Goal: Information Seeking & Learning: Learn about a topic

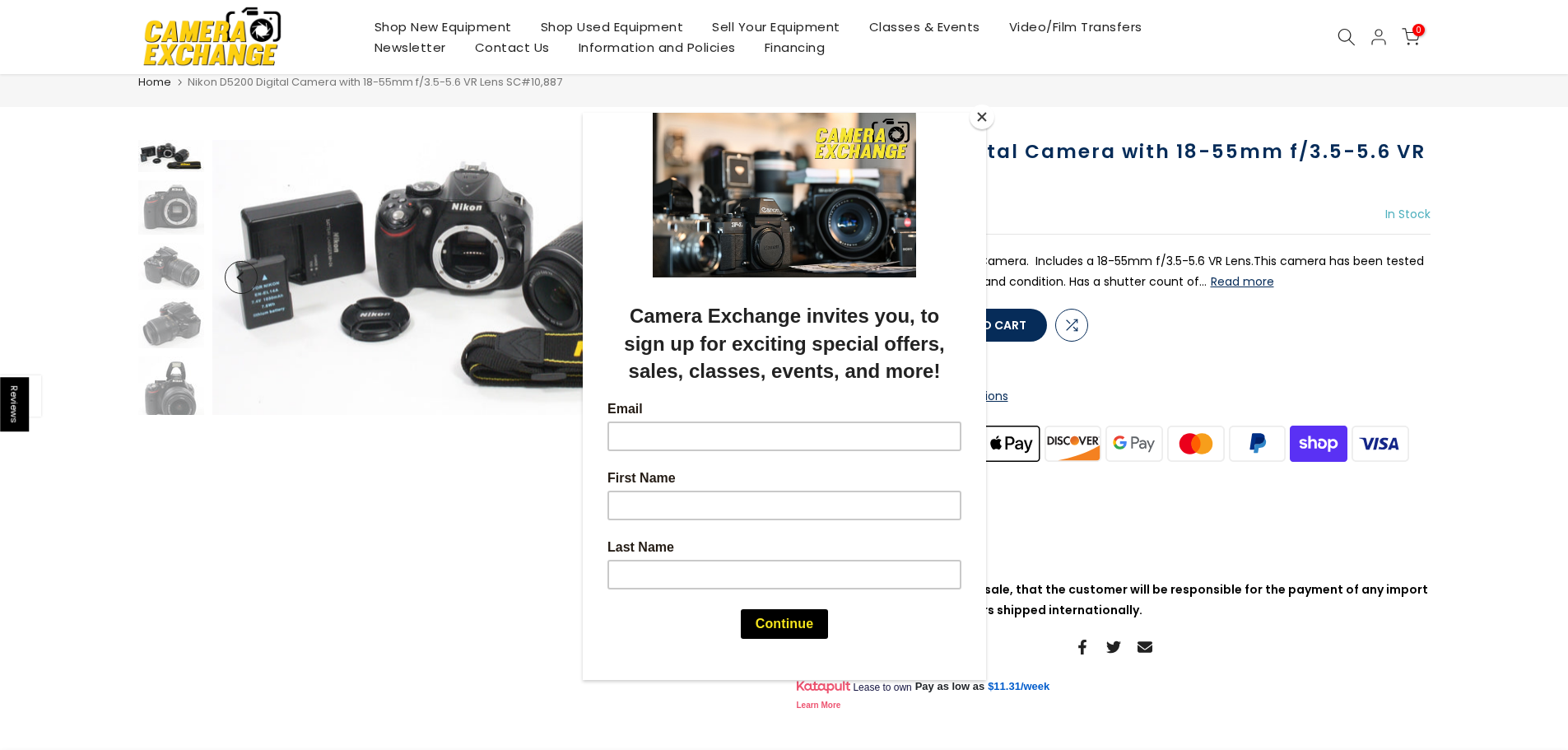
scroll to position [82, 0]
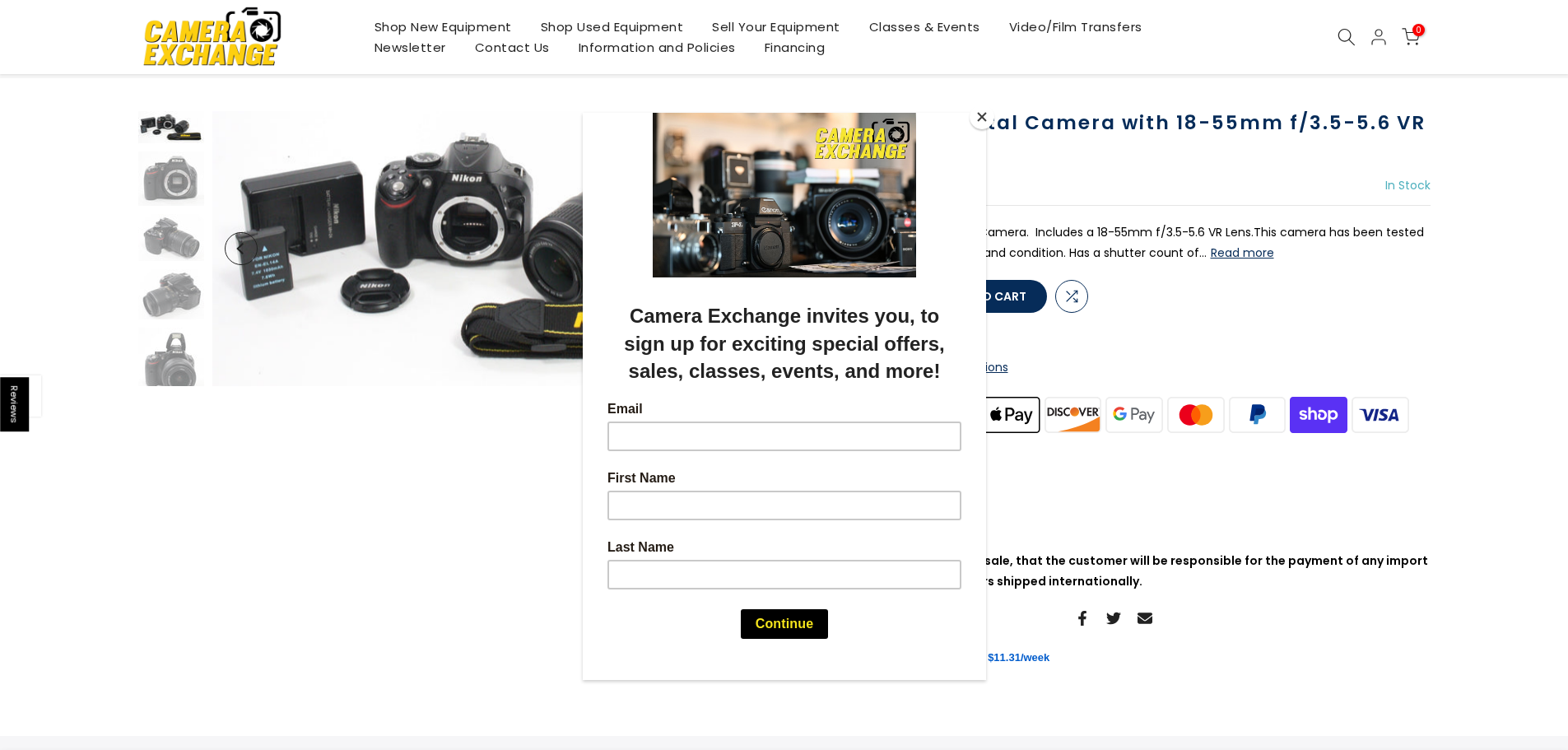
click at [173, 188] on div at bounding box center [784, 375] width 1568 height 750
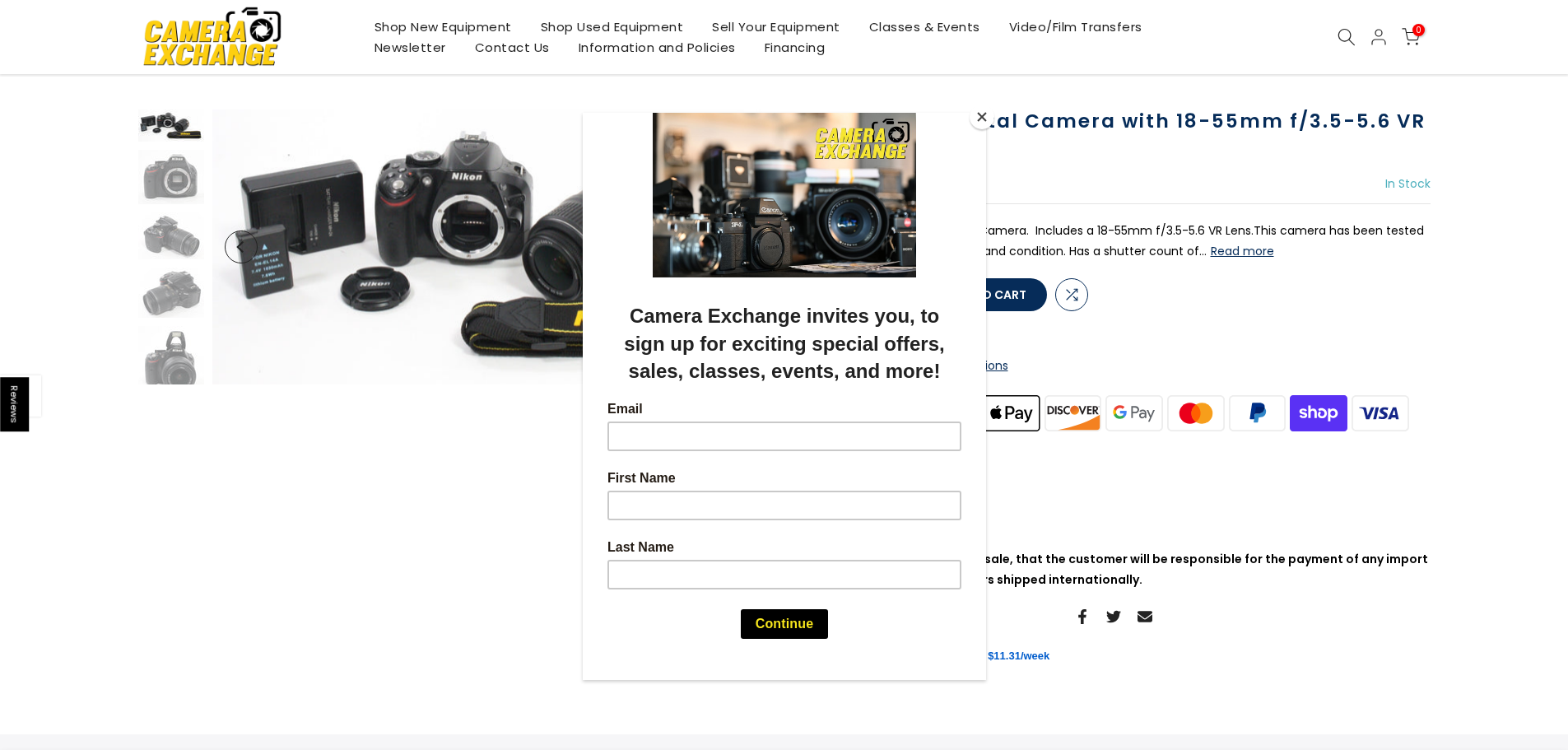
scroll to position [80, 0]
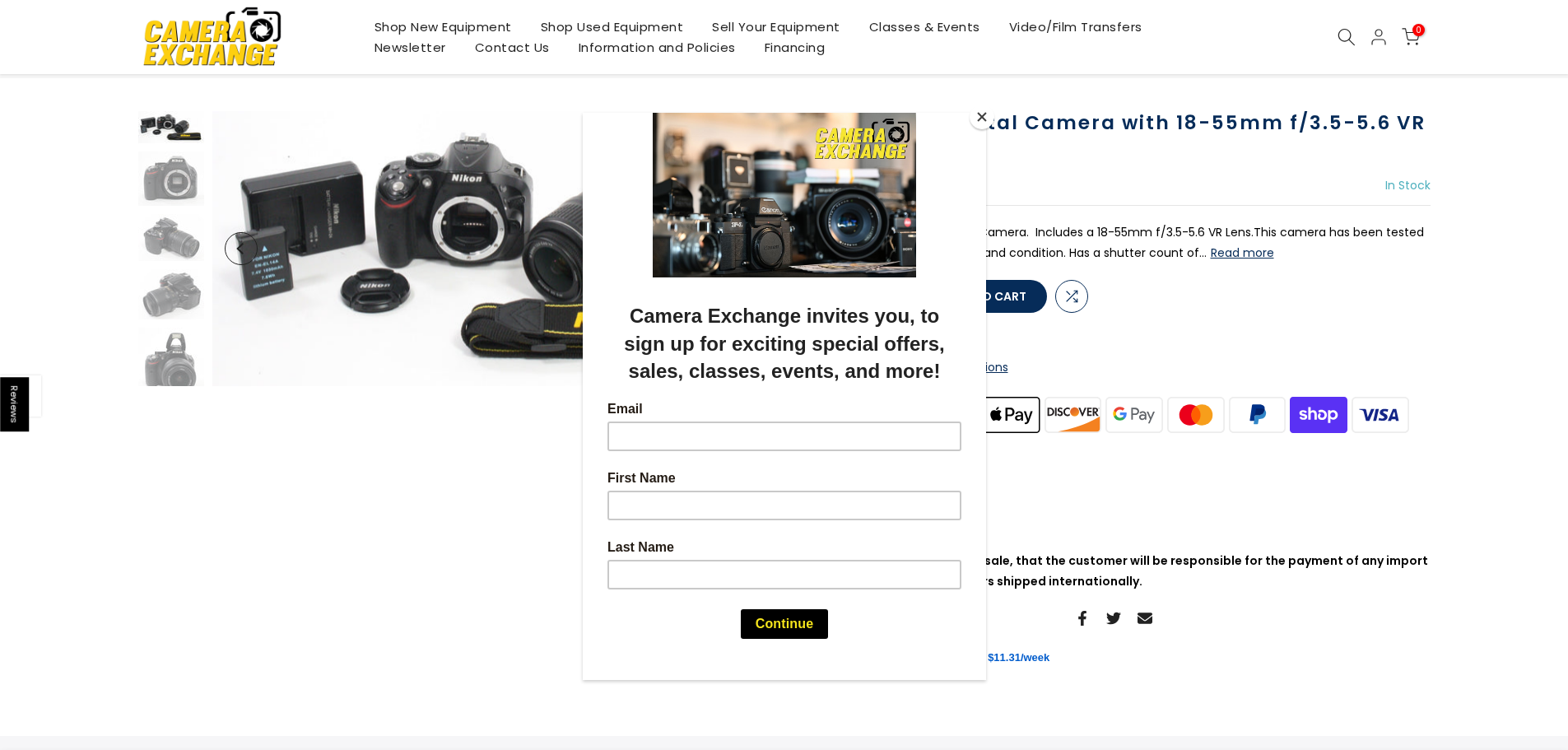
click at [984, 117] on button "Close" at bounding box center [982, 117] width 25 height 25
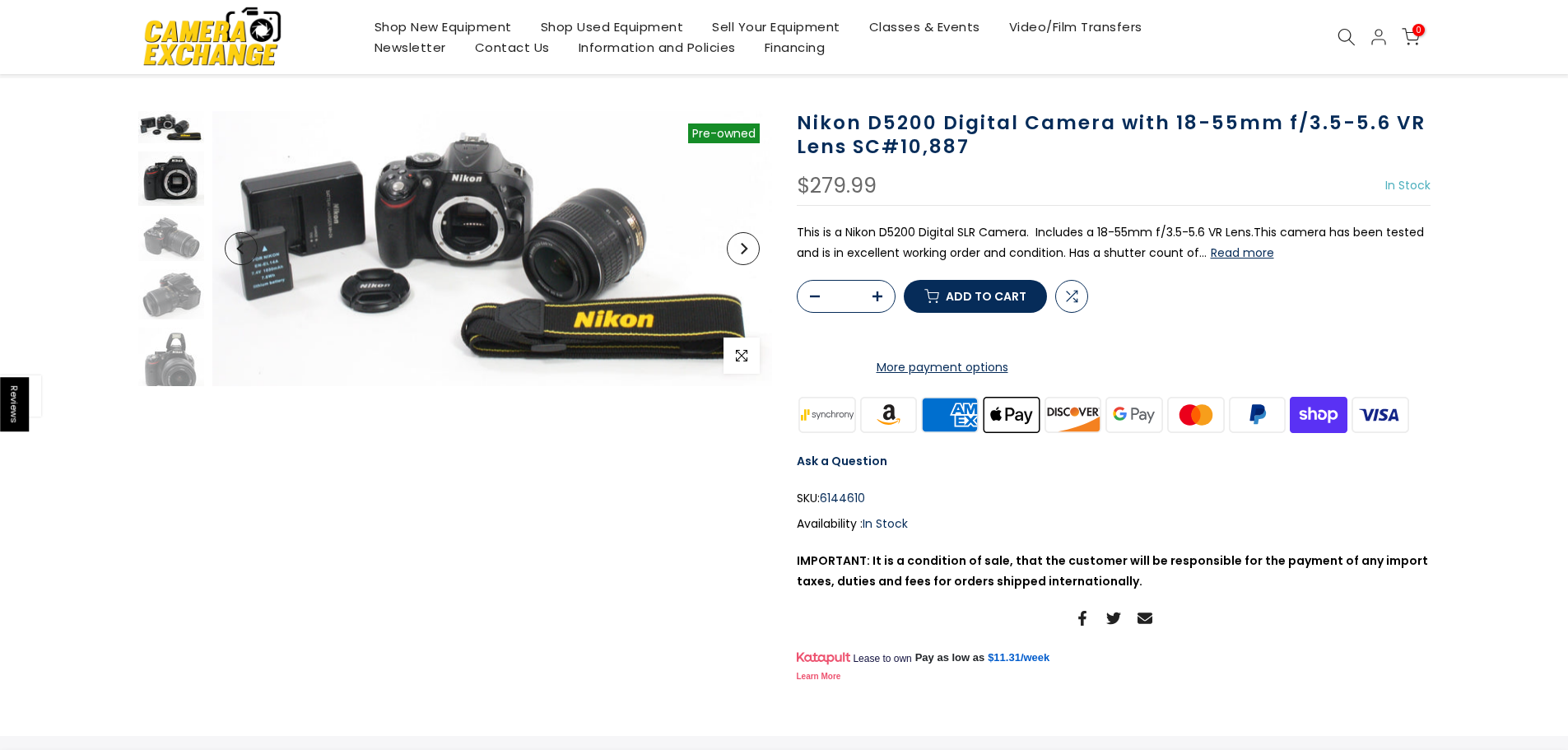
click at [169, 193] on img at bounding box center [171, 178] width 65 height 54
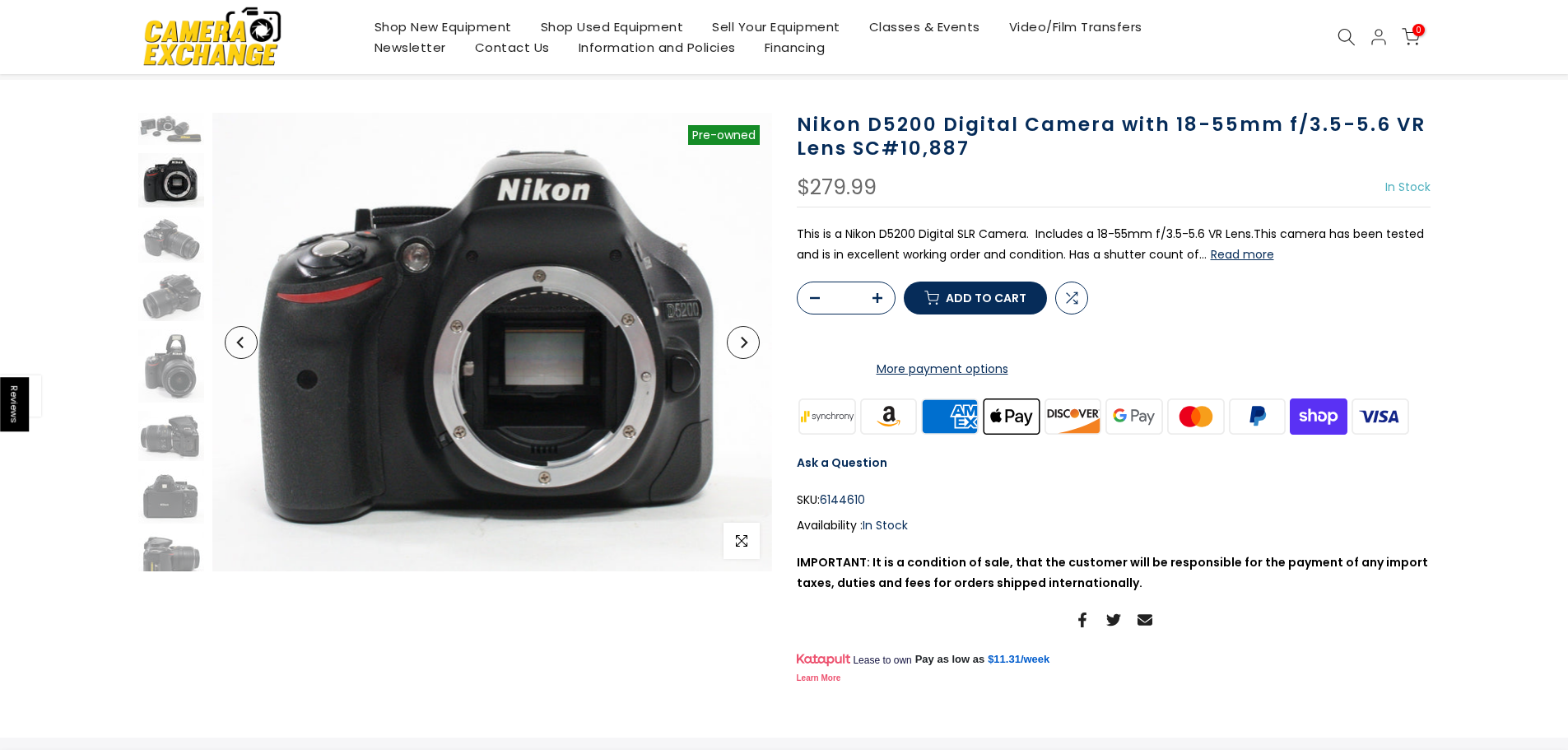
scroll to position [82, 0]
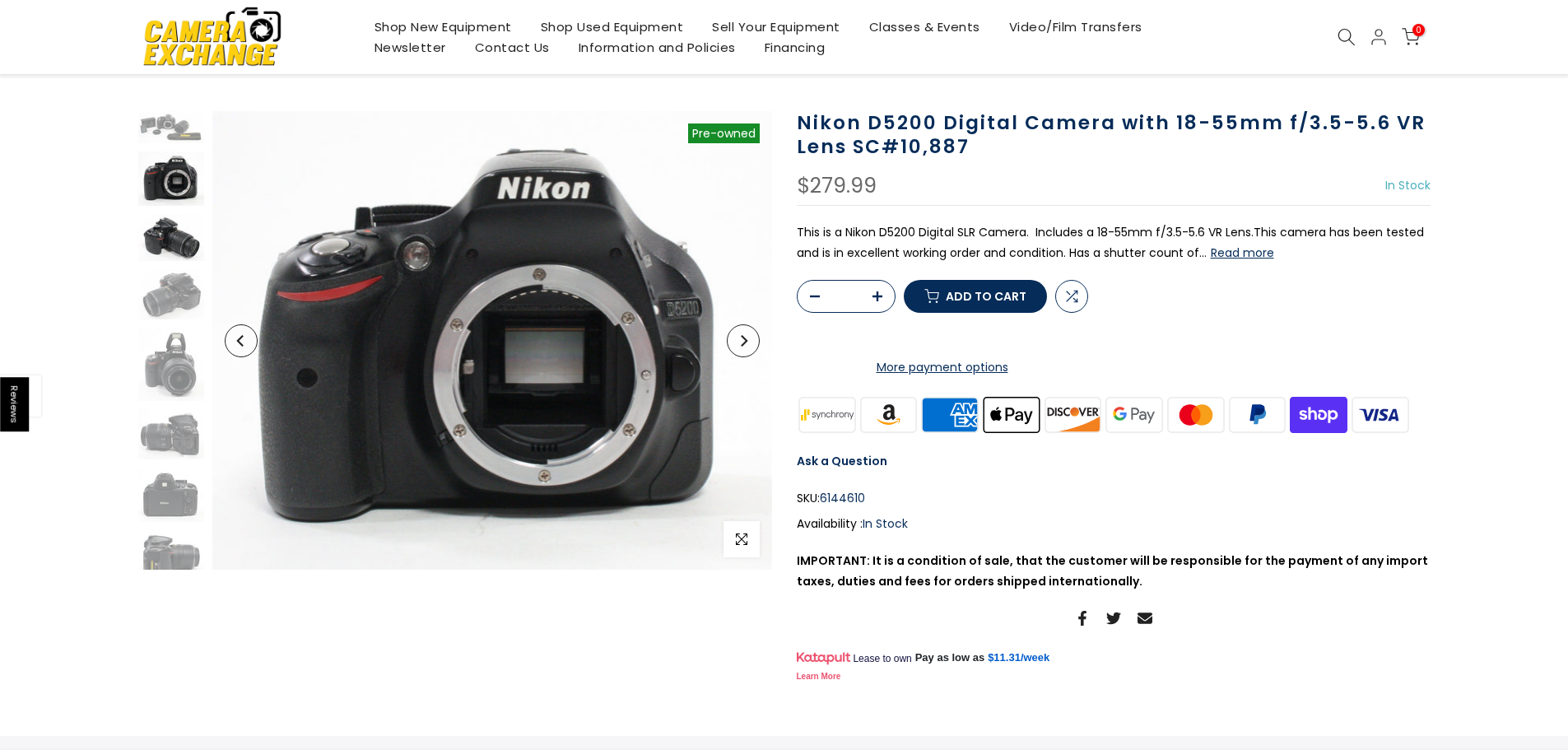
click at [160, 238] on img at bounding box center [171, 237] width 65 height 47
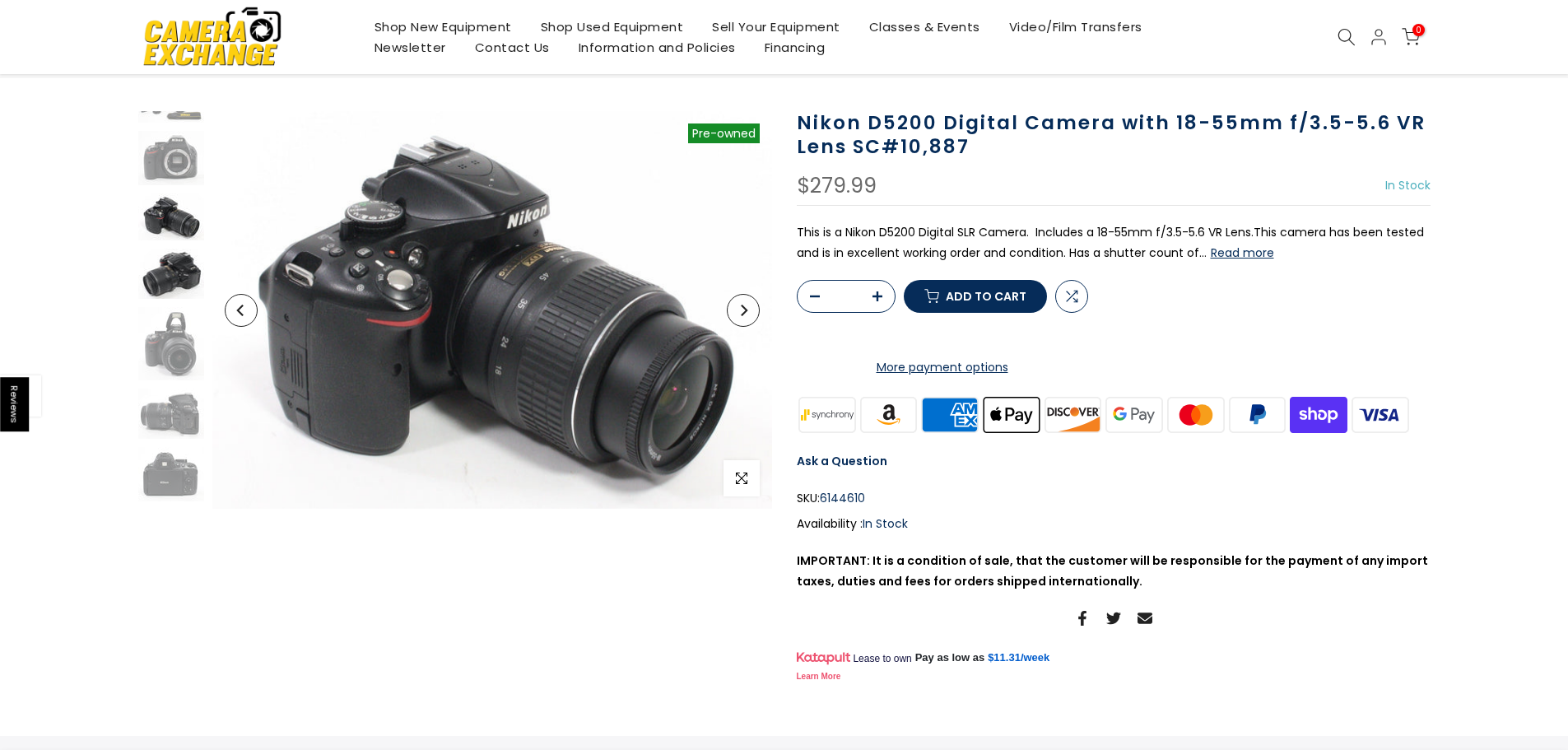
click at [158, 279] on img at bounding box center [171, 273] width 65 height 50
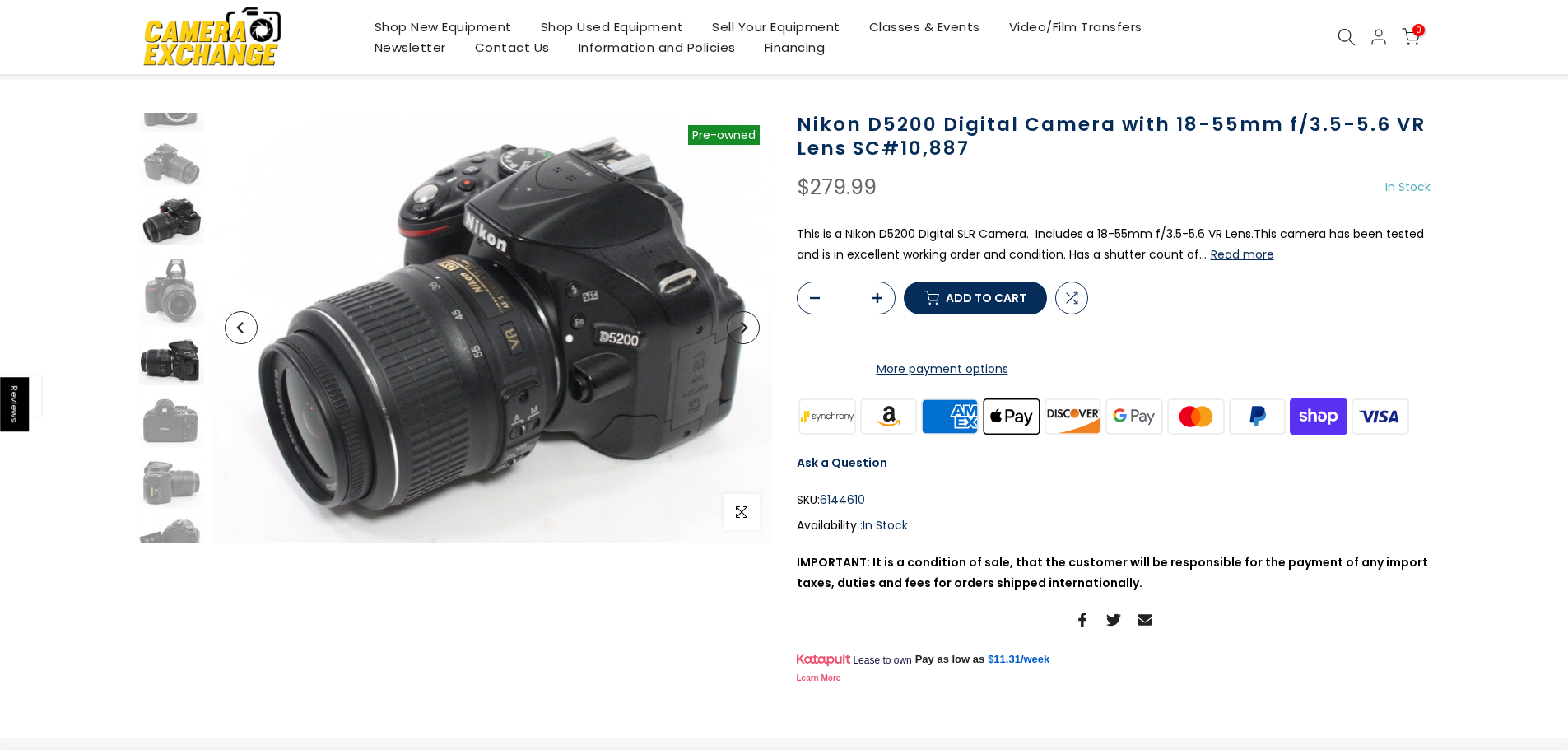
scroll to position [82, 0]
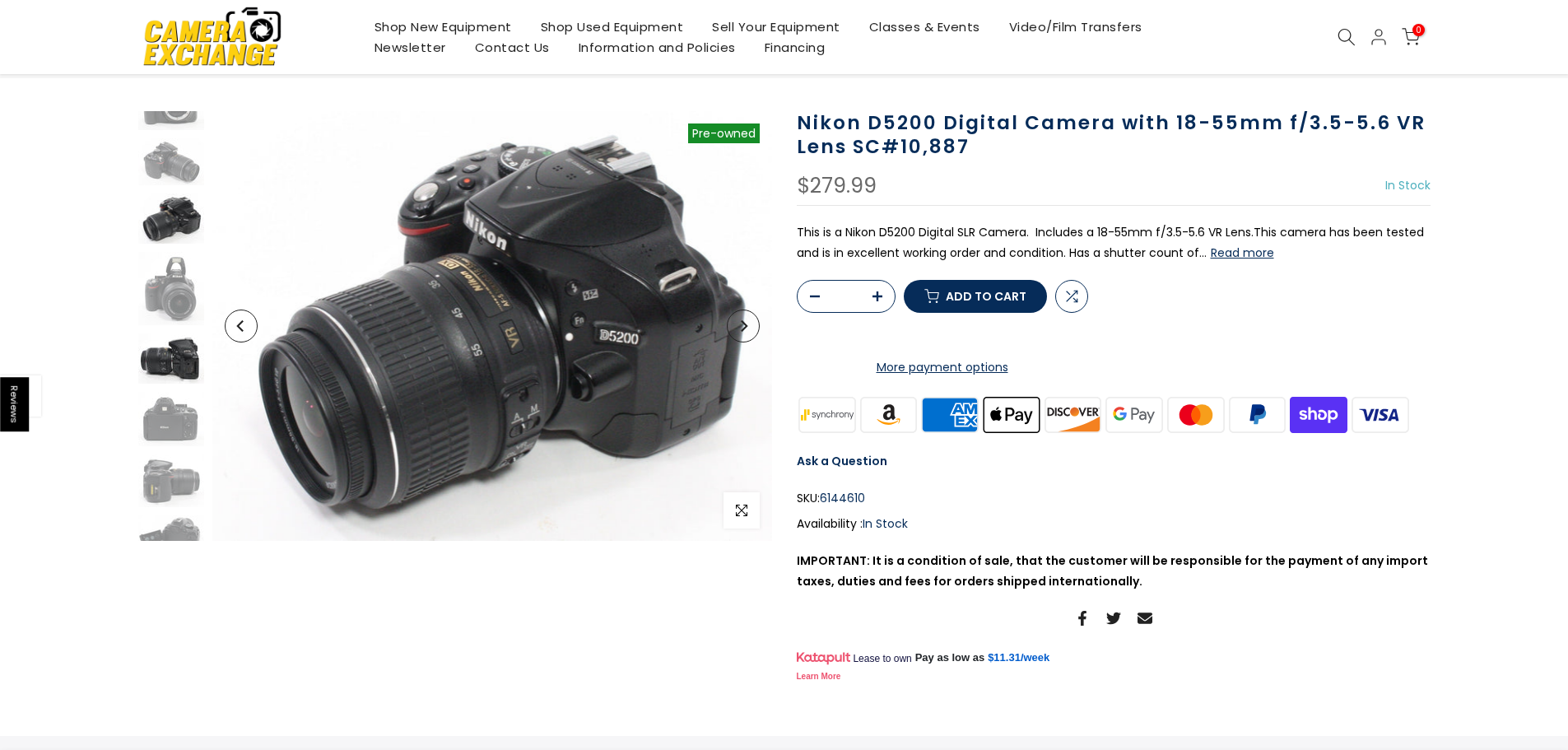
click at [154, 362] on img at bounding box center [171, 358] width 65 height 50
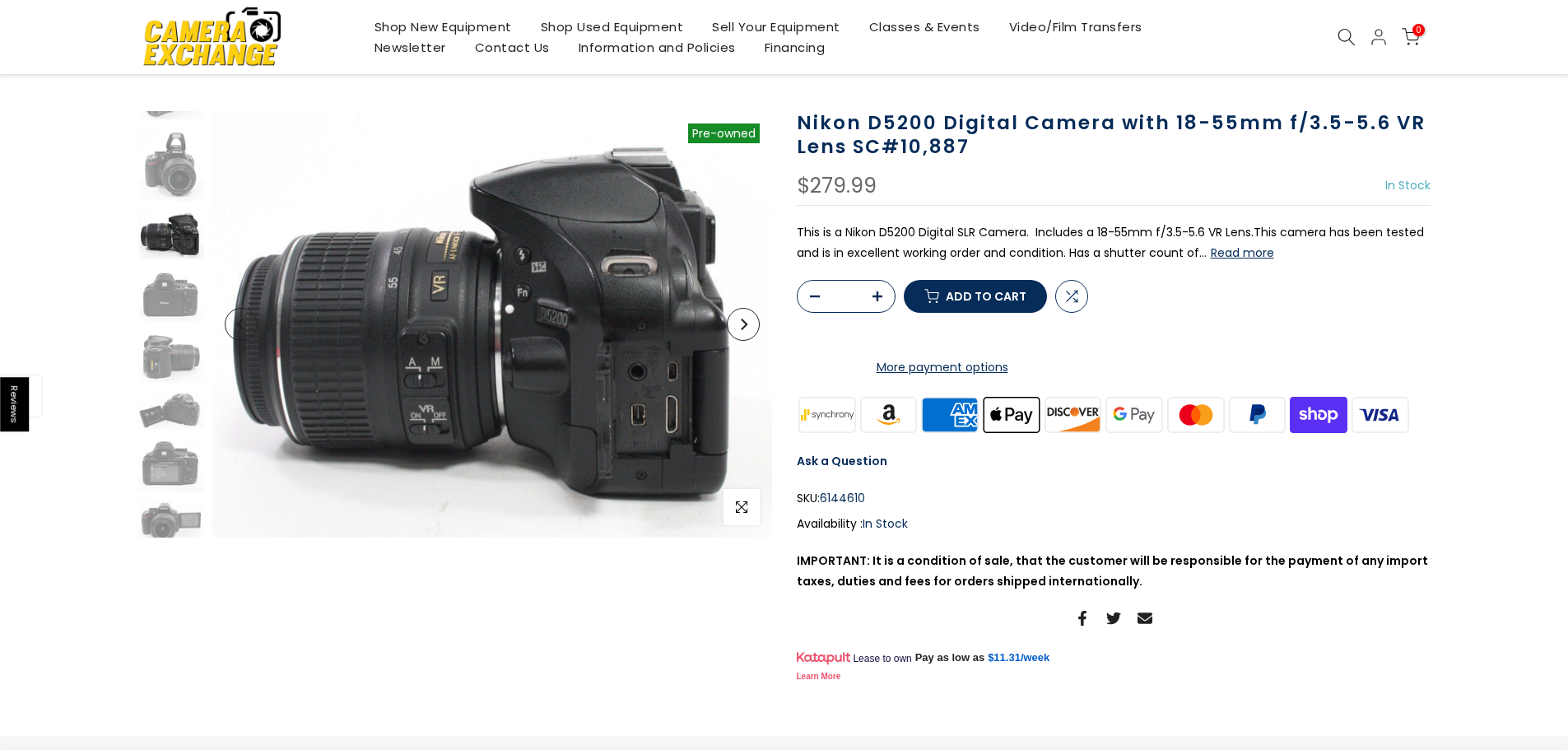
scroll to position [216, 0]
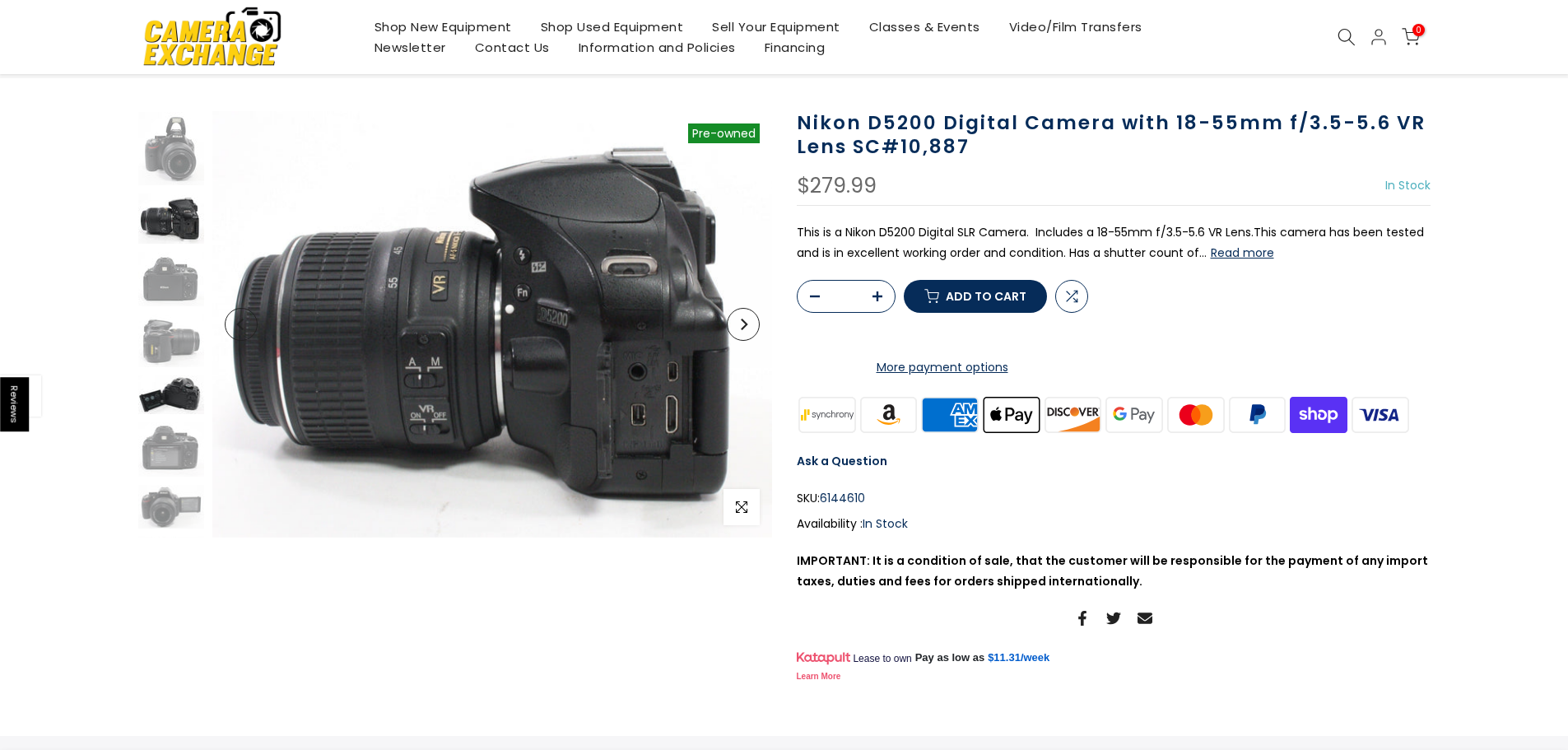
click at [154, 394] on img at bounding box center [171, 394] width 65 height 39
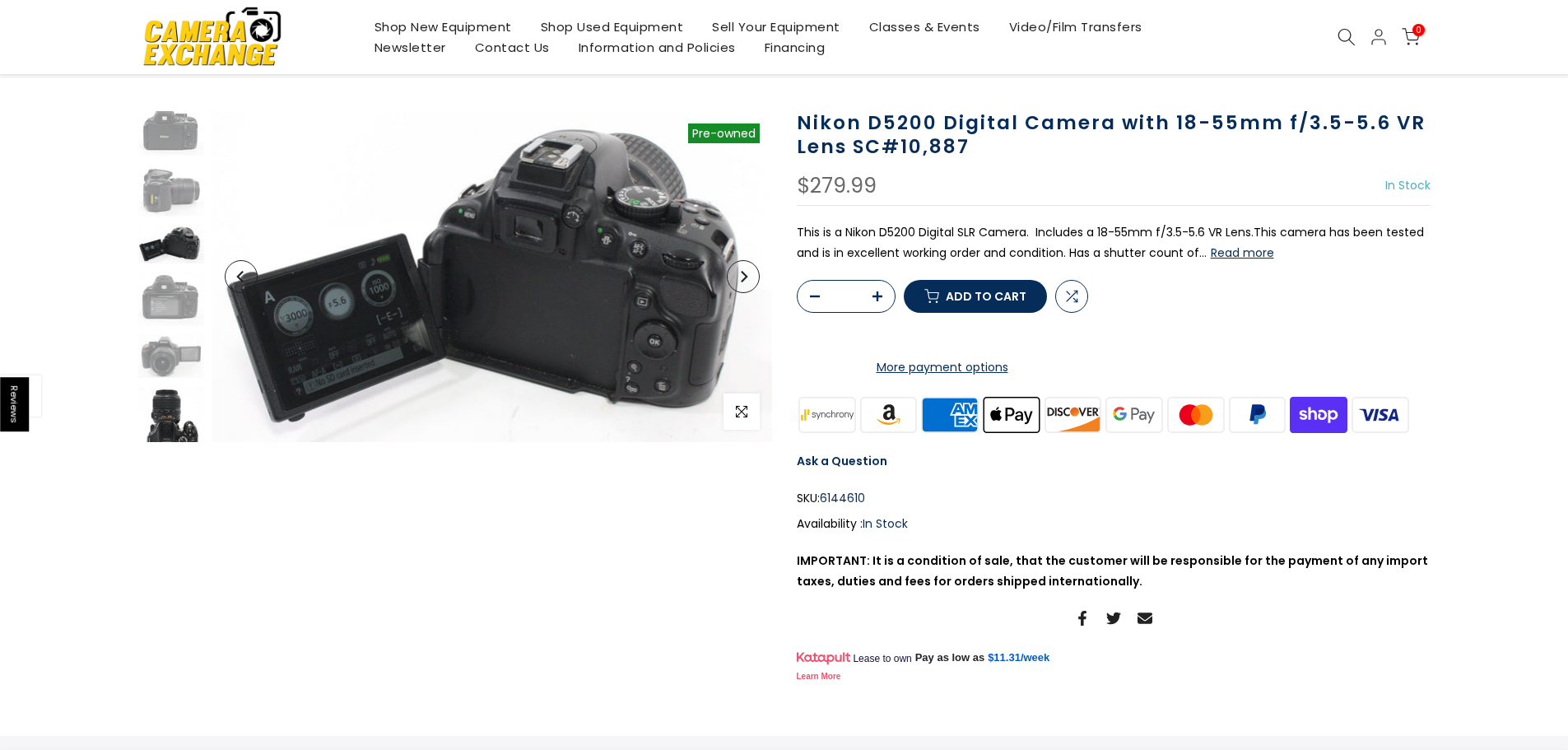
click at [167, 420] on img at bounding box center [171, 422] width 65 height 73
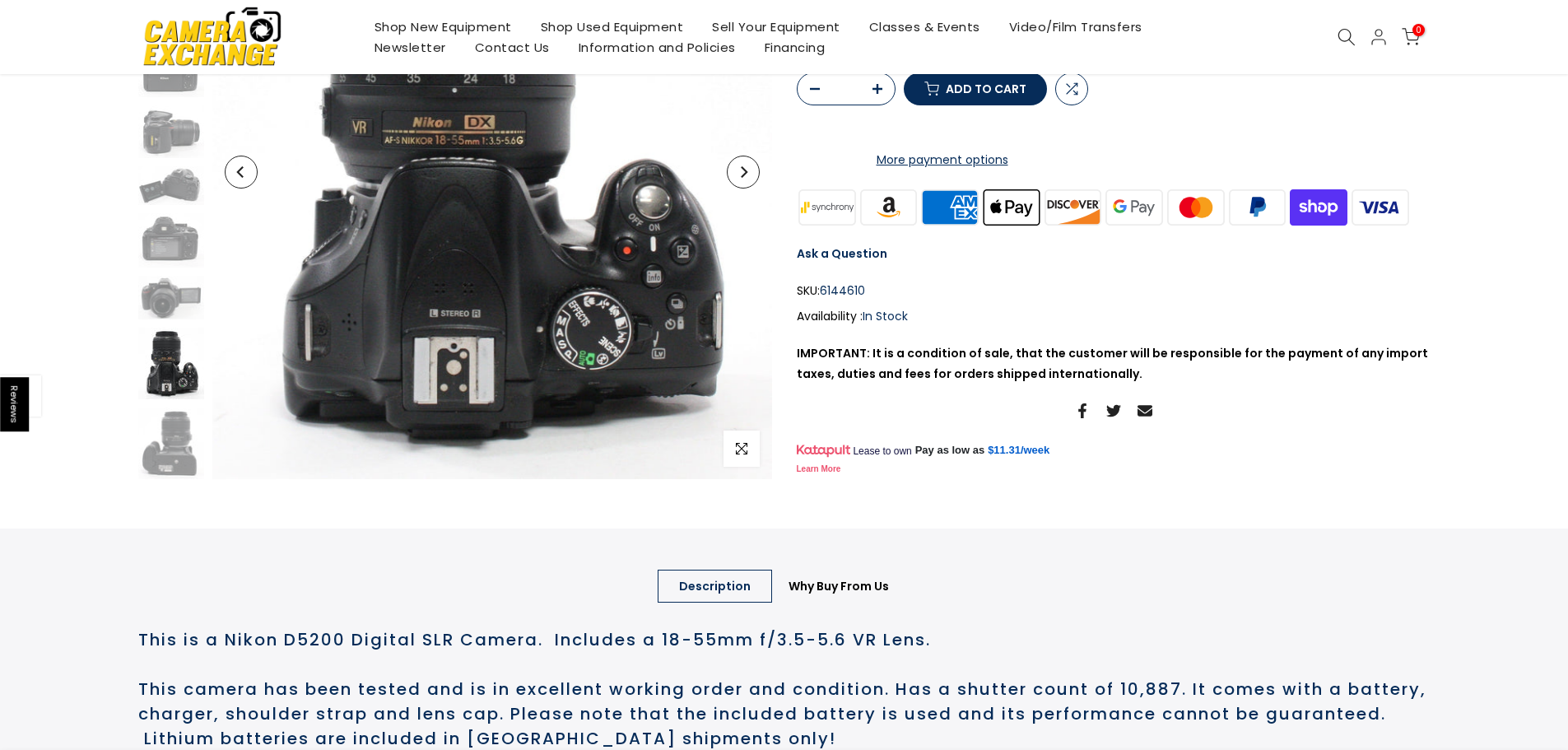
scroll to position [327, 0]
click at [169, 450] on img at bounding box center [171, 442] width 65 height 71
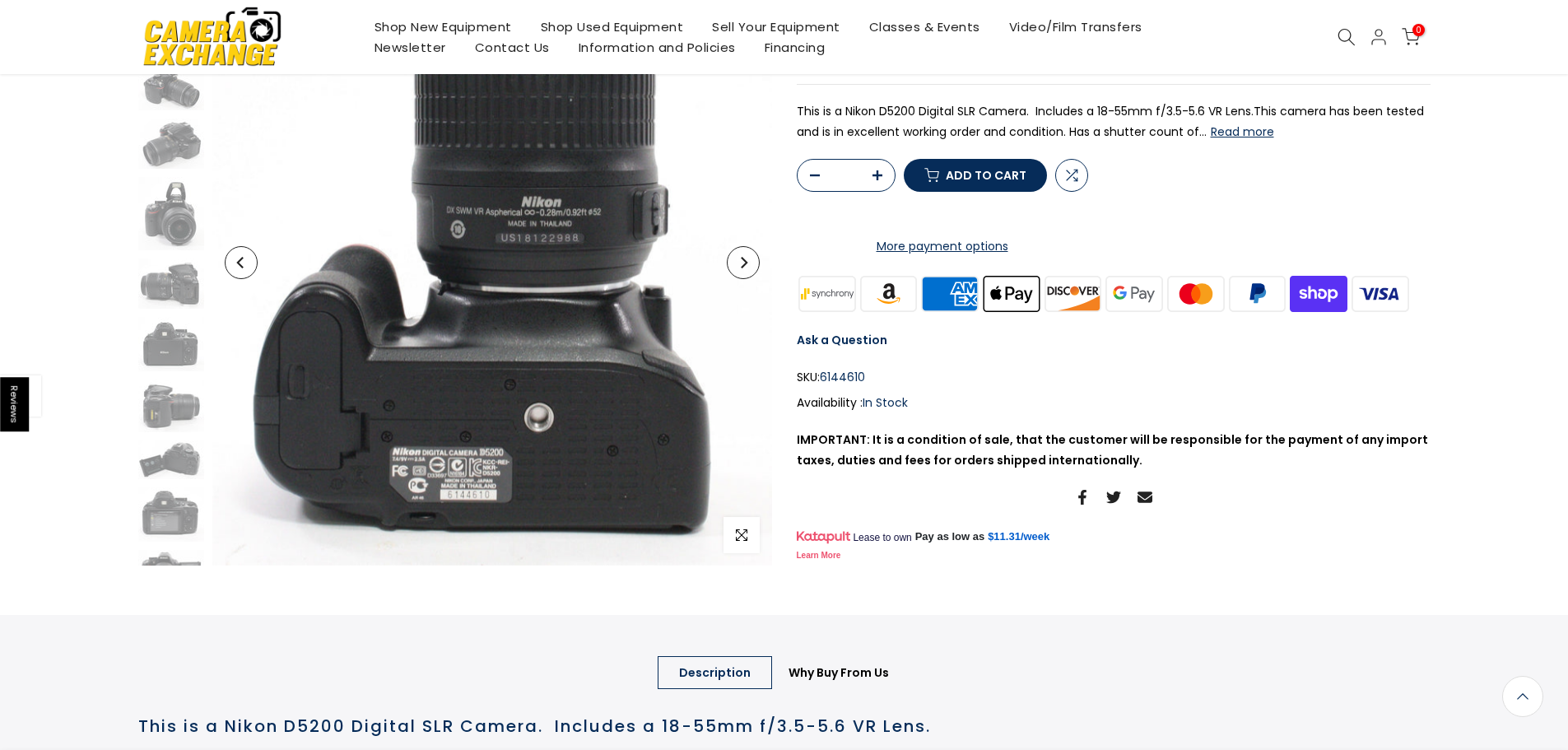
scroll to position [0, 0]
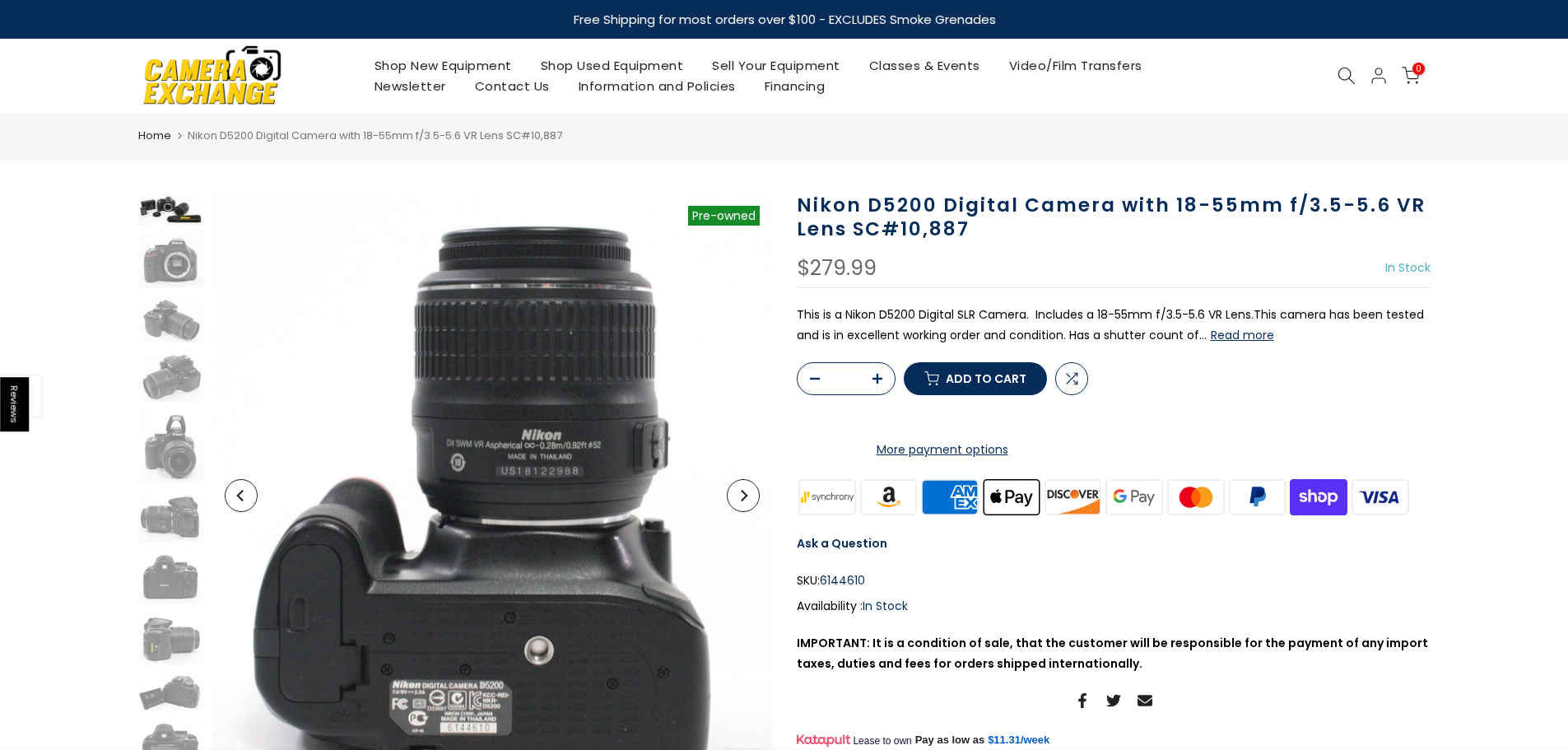
click at [169, 212] on img at bounding box center [171, 210] width 65 height 32
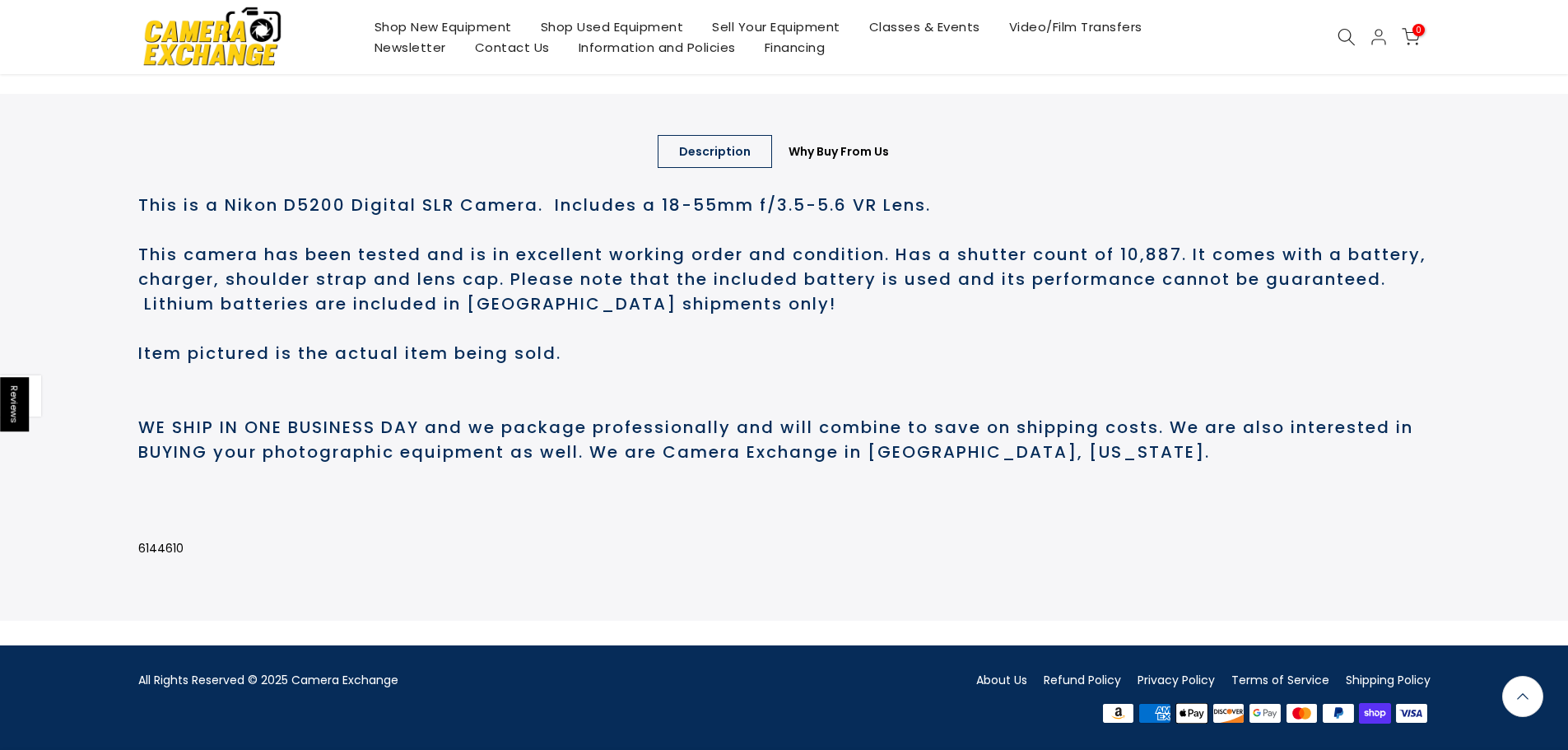
click at [1002, 673] on link "About Us" at bounding box center [1002, 679] width 51 height 17
